Goal: Information Seeking & Learning: Find specific fact

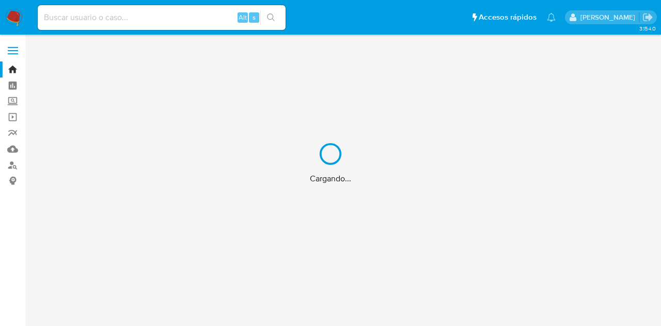
click at [90, 26] on div "Cargando..." at bounding box center [330, 163] width 661 height 326
click at [87, 19] on div "Cargando..." at bounding box center [330, 163] width 661 height 326
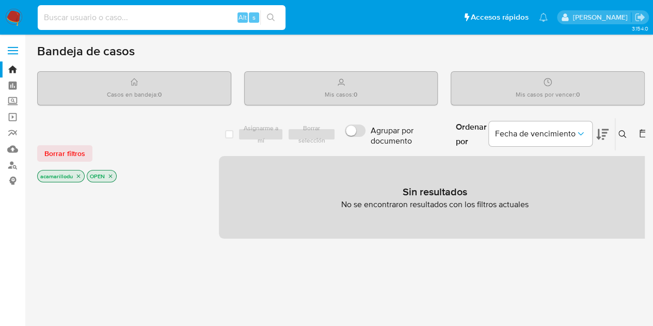
click at [75, 16] on input at bounding box center [162, 17] width 248 height 13
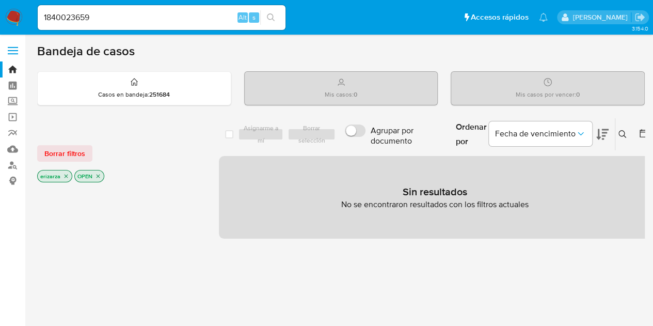
click at [124, 25] on div "1840023659 Alt s" at bounding box center [162, 17] width 248 height 25
click at [125, 17] on input "1840023659" at bounding box center [162, 17] width 248 height 13
click at [103, 7] on div "1840023659 Alt s" at bounding box center [162, 17] width 248 height 25
drag, startPoint x: 108, startPoint y: 17, endPoint x: 8, endPoint y: 7, distance: 100.2
click at [8, 7] on nav "Pausado Ver notificaciones 1840023659 Alt s Accesos rápidos Presiona las siguie…" at bounding box center [326, 17] width 653 height 35
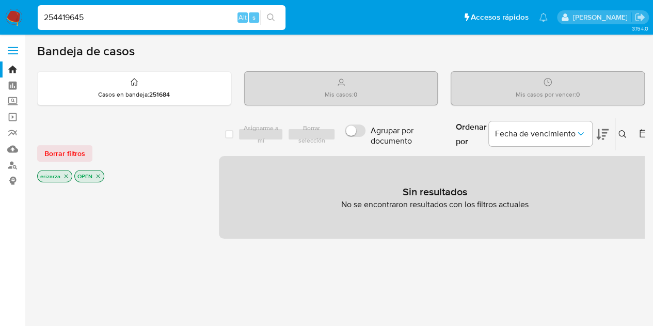
type input "254419645"
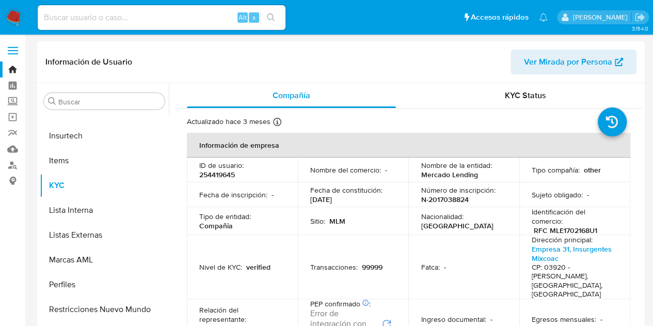
select select "10"
click at [69, 19] on input at bounding box center [162, 17] width 248 height 13
type input "296003186"
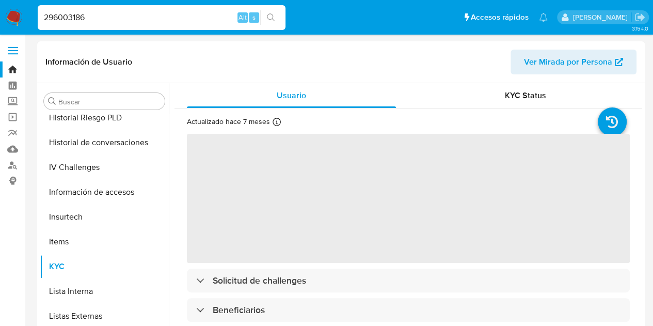
scroll to position [436, 0]
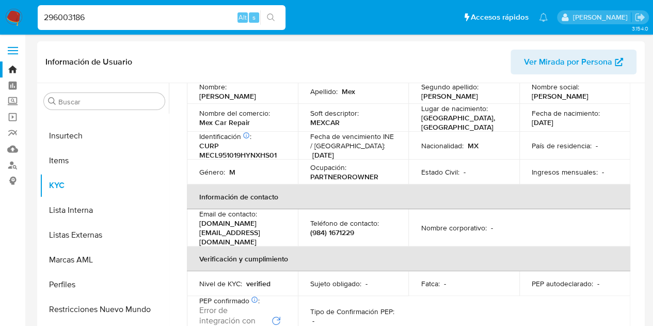
select select "10"
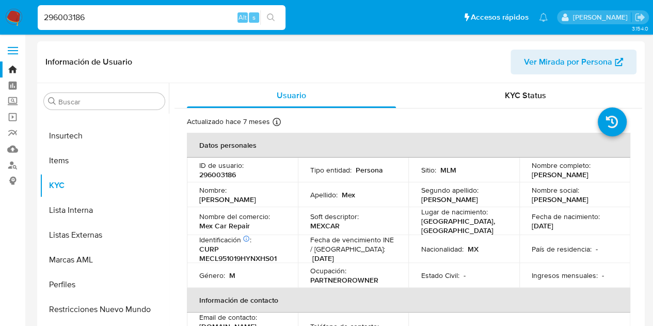
scroll to position [0, 0]
drag, startPoint x: 103, startPoint y: 20, endPoint x: 0, endPoint y: 17, distance: 103.3
click at [0, 17] on nav "Pausado Ver notificaciones 296003186 Alt s Accesos rápidos Presiona las siguien…" at bounding box center [326, 17] width 653 height 35
click at [84, 28] on div "1840023 Alt s" at bounding box center [162, 17] width 248 height 25
click at [90, 19] on input "1840023" at bounding box center [162, 17] width 248 height 13
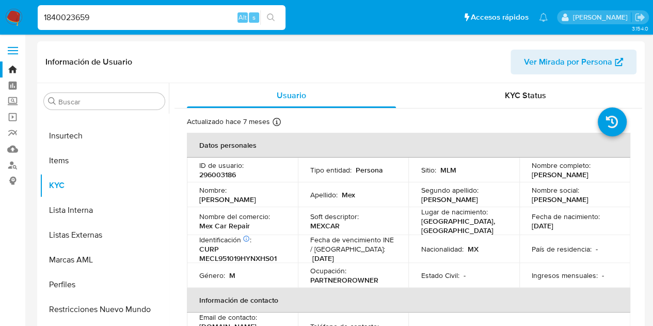
type input "1840023659"
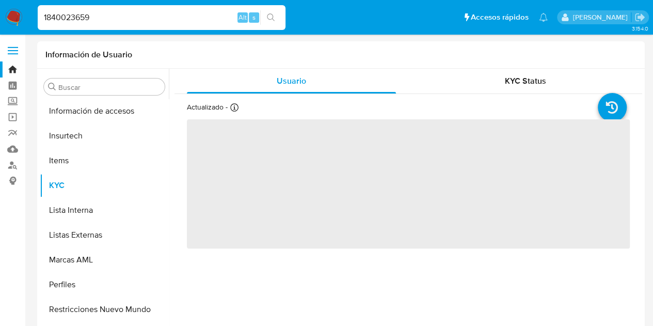
scroll to position [436, 0]
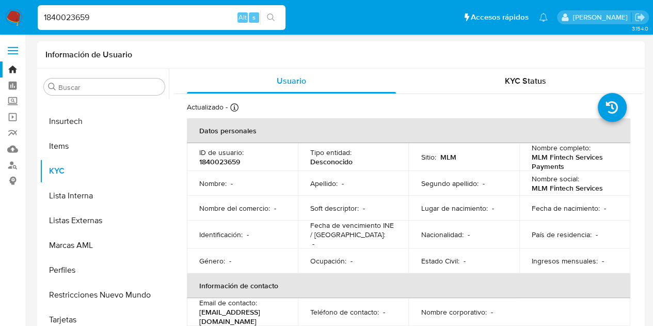
select select "10"
drag, startPoint x: 138, startPoint y: 12, endPoint x: 21, endPoint y: 20, distance: 116.9
click at [21, 20] on nav "Pausado Ver notificaciones 1840023659 Alt s Accesos rápidos Presiona las siguie…" at bounding box center [326, 17] width 653 height 35
type input "2225502782"
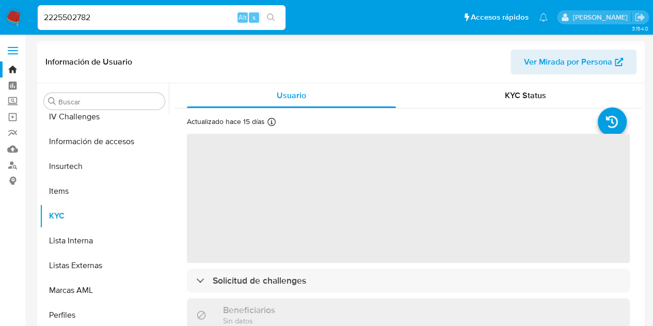
scroll to position [436, 0]
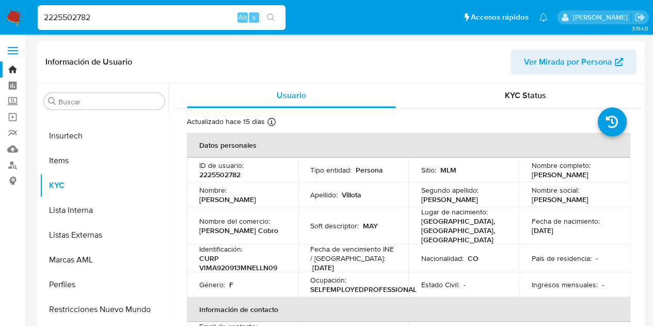
select select "10"
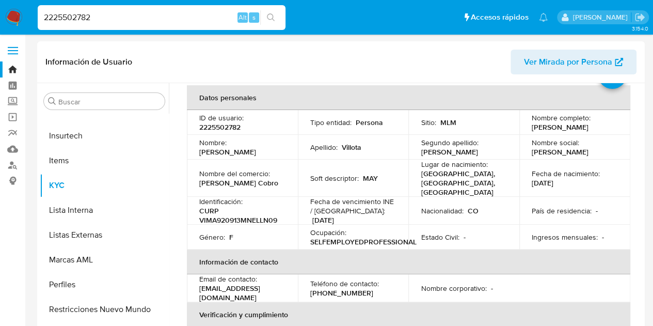
scroll to position [103, 0]
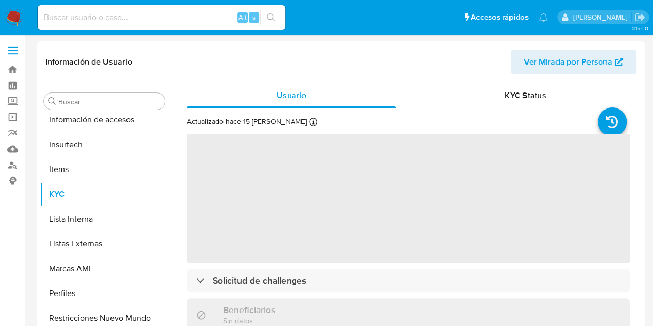
scroll to position [436, 0]
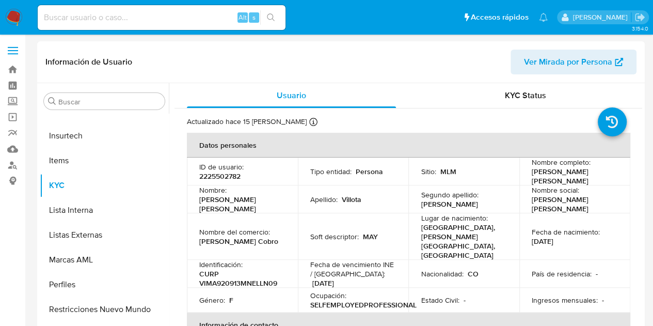
select select "10"
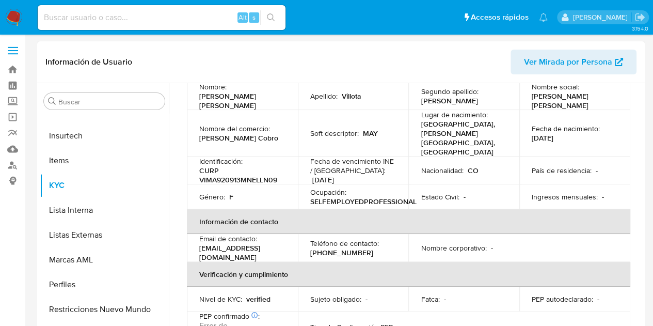
scroll to position [0, 0]
